Goal: Navigation & Orientation: Find specific page/section

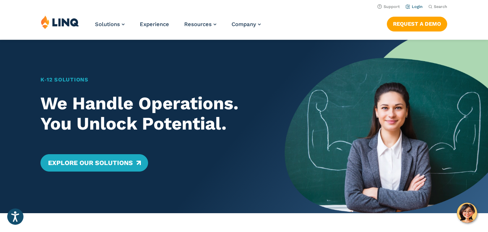
click at [416, 8] on link "Login" at bounding box center [414, 6] width 17 height 5
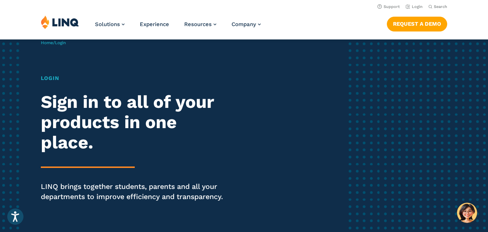
scroll to position [34, 0]
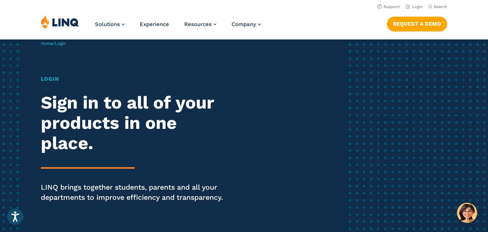
click at [52, 77] on h1 "Login" at bounding box center [135, 79] width 188 height 8
click at [64, 127] on h2 "Sign in to all of your products in one place." at bounding box center [135, 123] width 188 height 61
click at [77, 166] on div "Login Sign in to all of your products in one place. LINQ brings together studen…" at bounding box center [135, 149] width 188 height 148
click at [77, 192] on p "LINQ brings together students, parents and all your departments to improve effi…" at bounding box center [135, 192] width 188 height 20
click at [416, 8] on link "Login" at bounding box center [414, 6] width 17 height 5
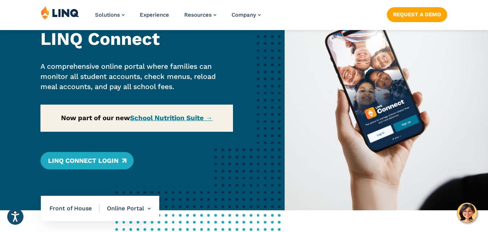
scroll to position [72, 0]
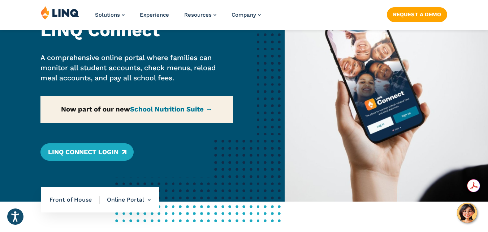
click at [115, 154] on div "Home / Solutions / LINQ Nutrition / School Nutrition / Front of House / Online …" at bounding box center [142, 84] width 285 height 234
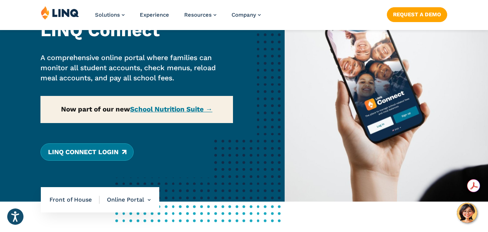
click at [122, 153] on link "LINQ Connect Login" at bounding box center [86, 151] width 93 height 17
